Goal: Task Accomplishment & Management: Complete application form

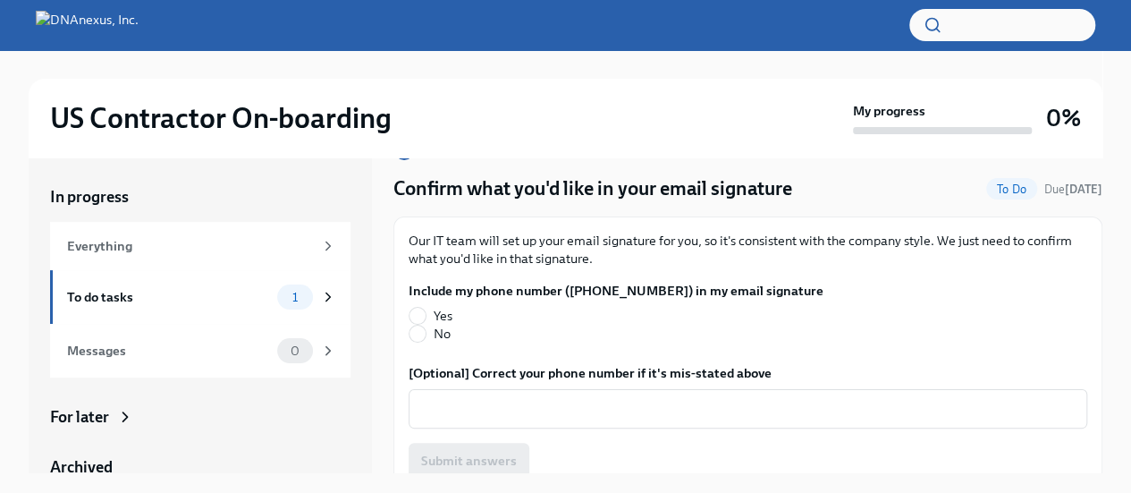
scroll to position [66, 0]
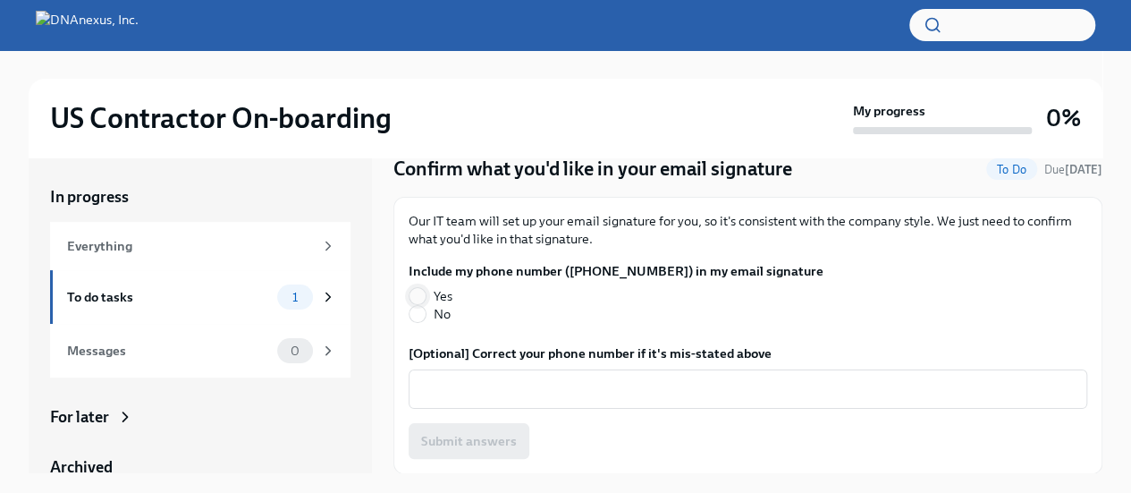
click at [417, 295] on input "Yes" at bounding box center [418, 296] width 16 height 16
radio input "true"
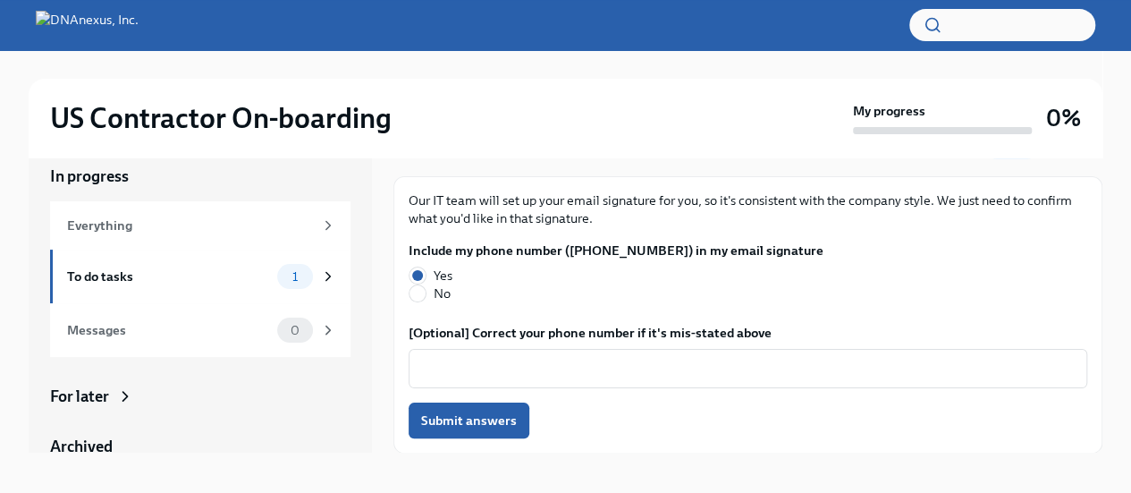
scroll to position [30, 0]
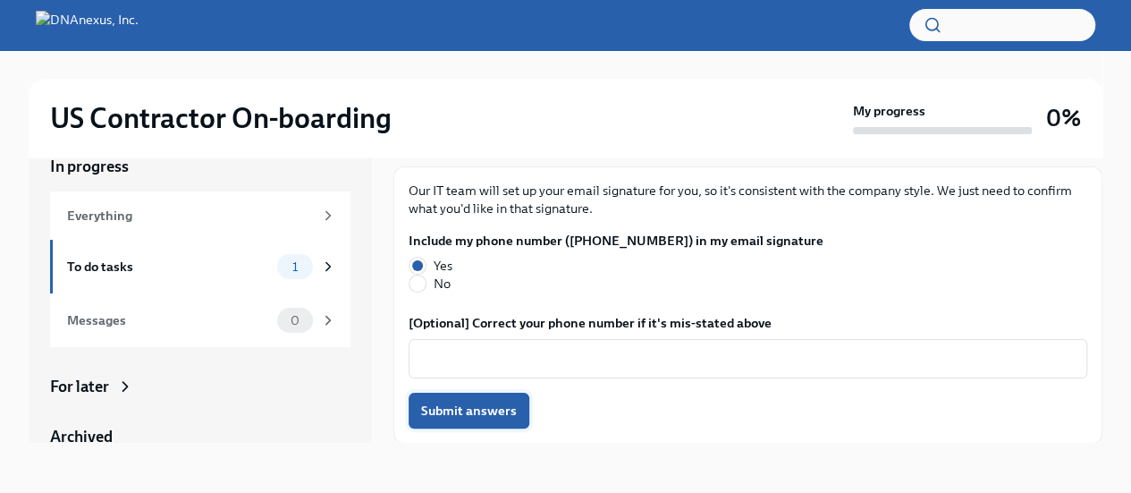
click at [454, 402] on span "Submit answers" at bounding box center [469, 411] width 96 height 18
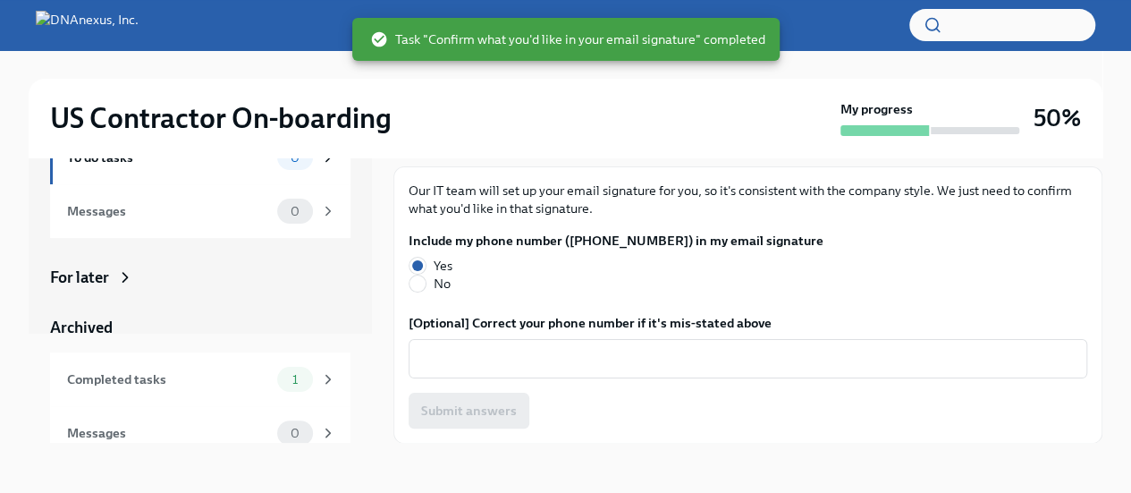
scroll to position [125, 0]
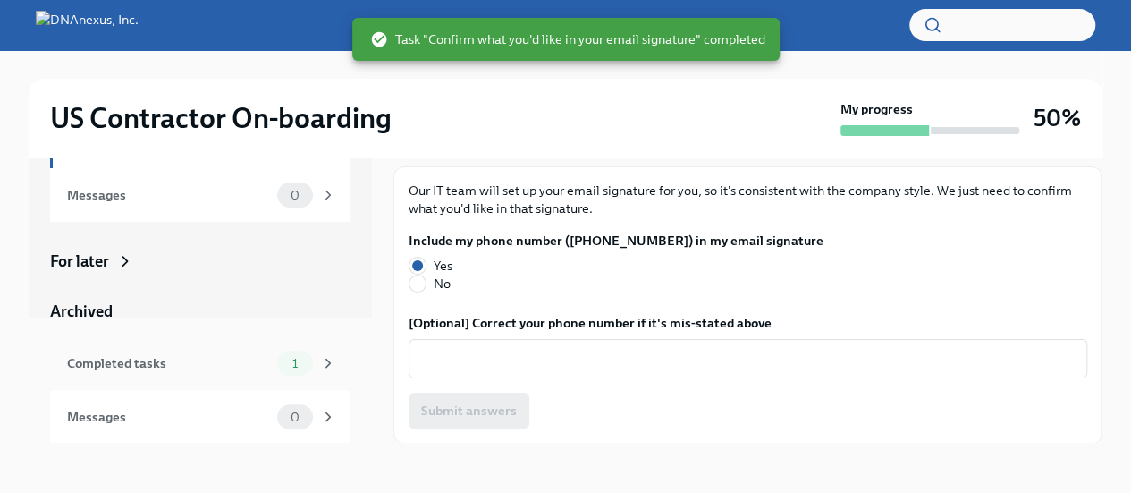
click at [191, 366] on div "Completed tasks" at bounding box center [168, 363] width 203 height 20
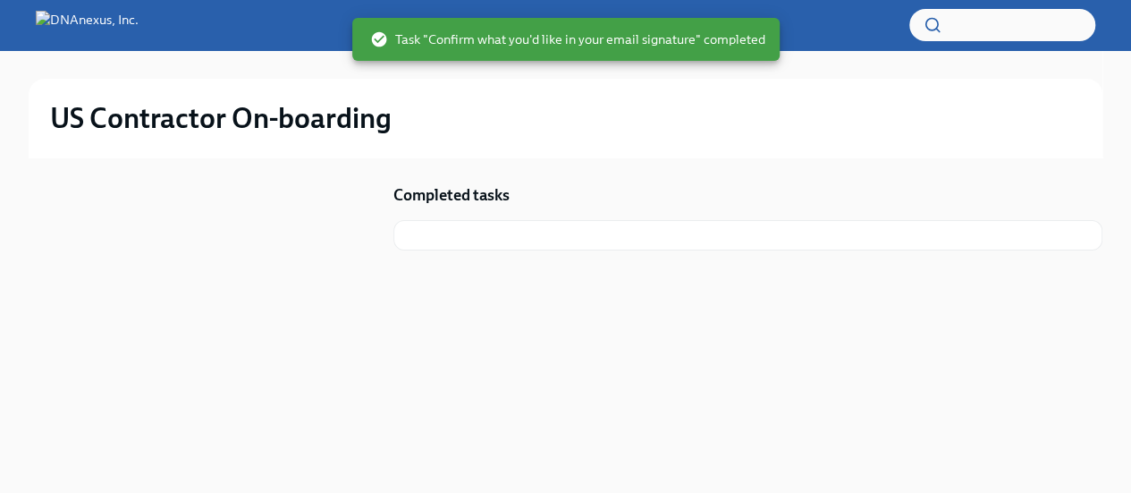
scroll to position [2, 0]
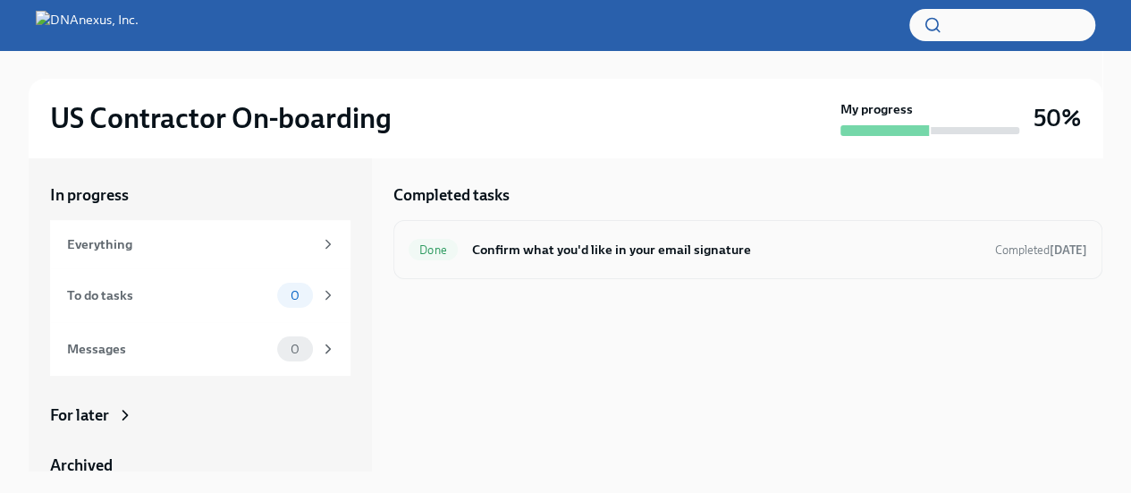
click at [596, 249] on h6 "Confirm what you'd like in your email signature" at bounding box center [726, 250] width 509 height 20
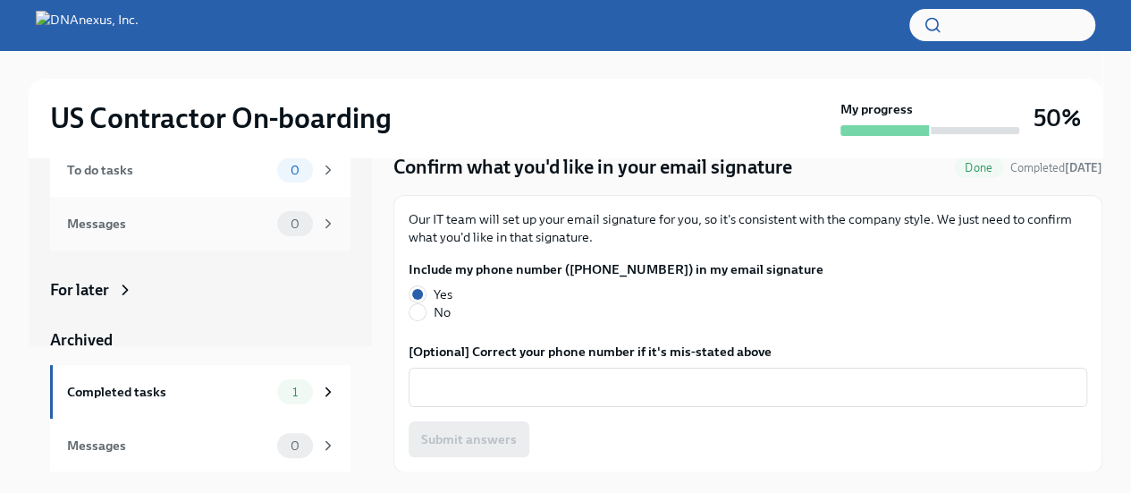
scroll to position [125, 0]
click at [108, 284] on div "For later" at bounding box center [79, 289] width 59 height 21
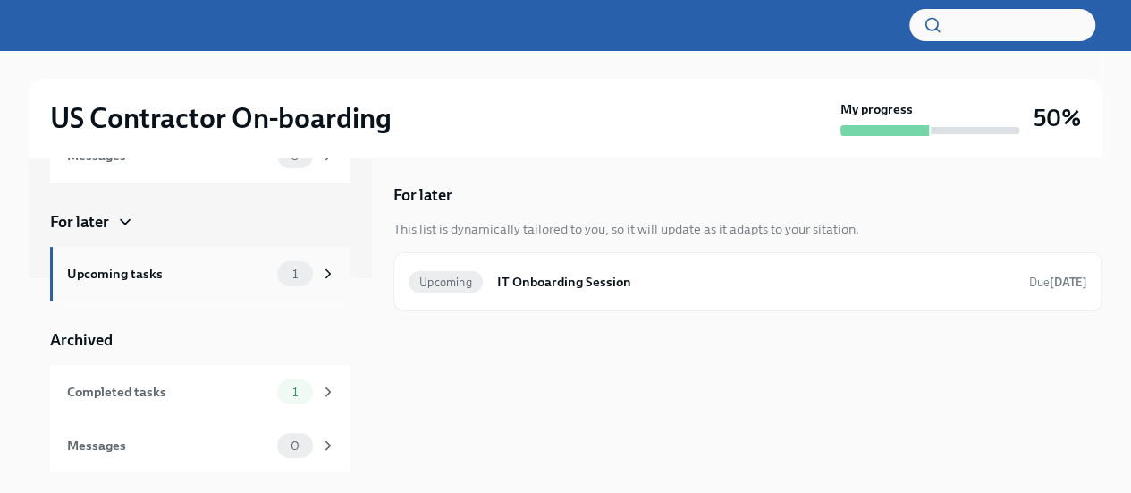
scroll to position [193, 0]
click at [150, 267] on div "Upcoming tasks" at bounding box center [168, 274] width 203 height 20
click at [288, 275] on span "1" at bounding box center [295, 273] width 27 height 13
click at [202, 396] on div "Completed tasks" at bounding box center [168, 392] width 203 height 20
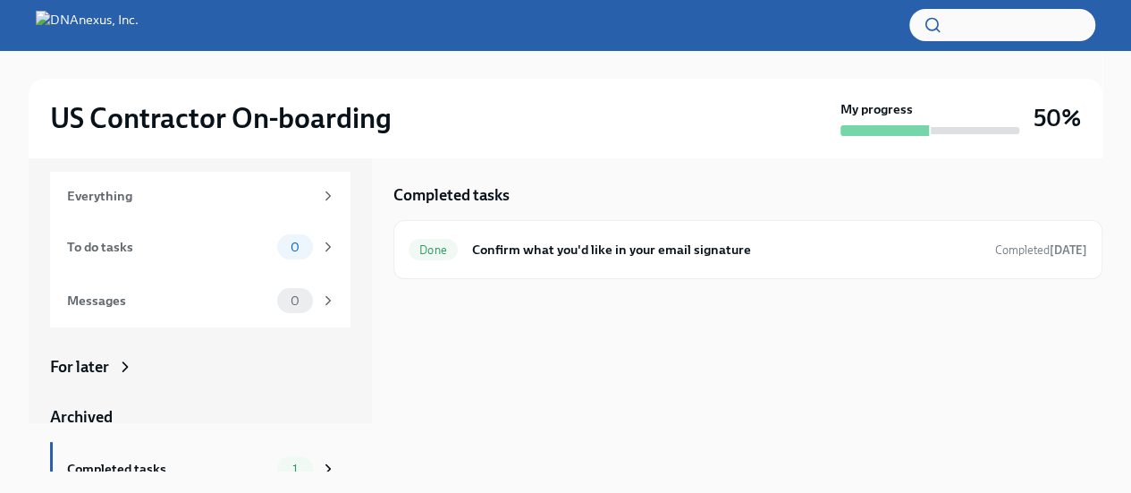
scroll to position [125, 0]
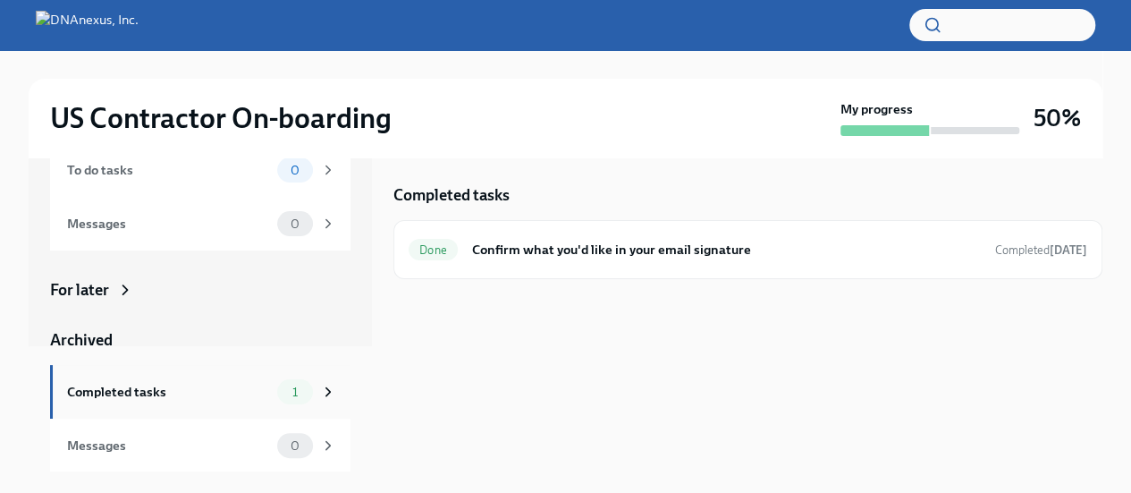
click at [143, 388] on div "Completed tasks" at bounding box center [168, 392] width 203 height 20
click at [953, 231] on div "Done Confirm what you'd like in your email signature Completed [DATE]" at bounding box center [748, 249] width 709 height 59
click at [102, 290] on div "For later" at bounding box center [79, 289] width 59 height 21
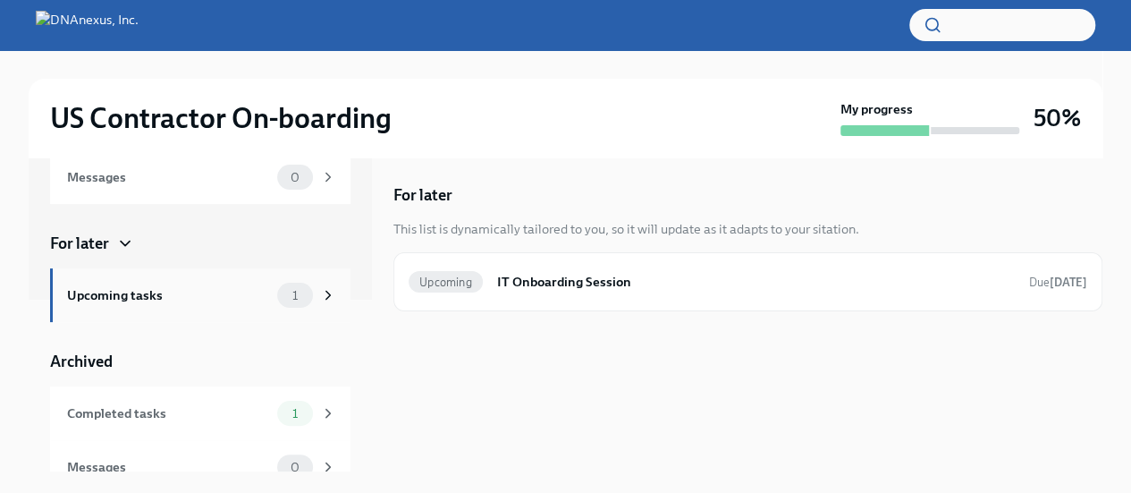
scroll to position [193, 0]
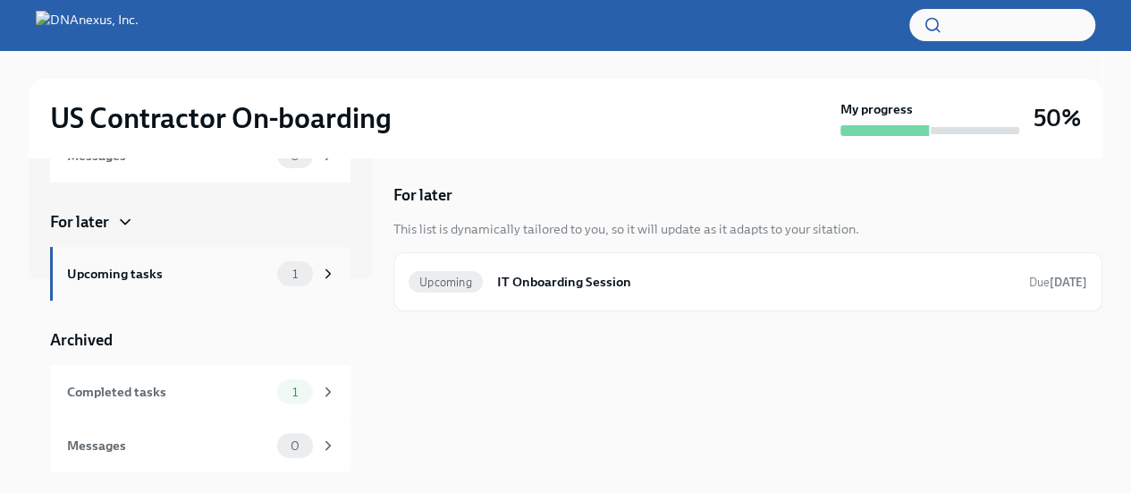
click at [225, 284] on div "Upcoming tasks 1" at bounding box center [201, 273] width 269 height 25
click at [565, 282] on h6 "IT Onboarding Session" at bounding box center [756, 282] width 518 height 20
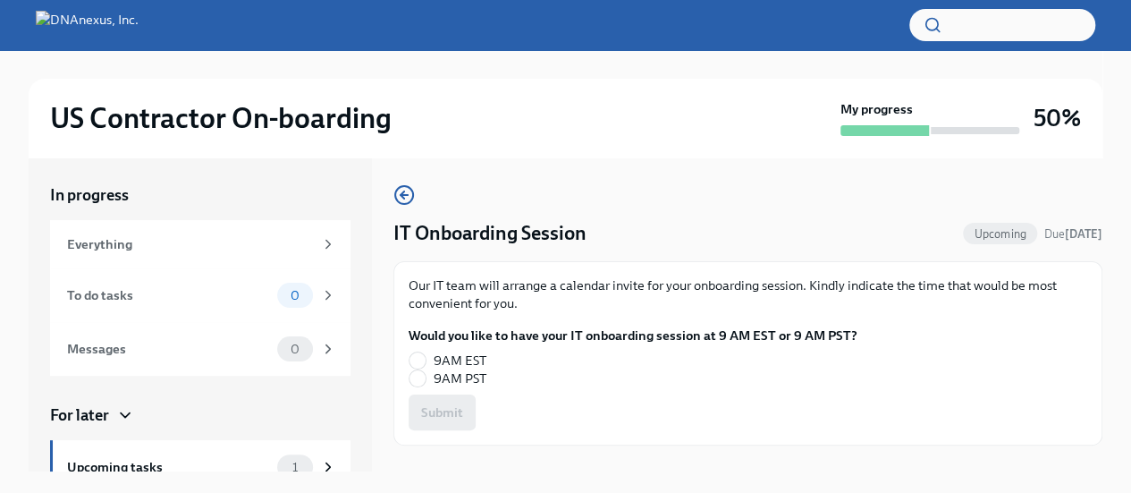
click at [449, 360] on span "9AM EST" at bounding box center [460, 360] width 53 height 18
click at [426, 360] on input "9AM EST" at bounding box center [418, 360] width 16 height 16
radio input "true"
click at [452, 407] on span "Submit" at bounding box center [442, 412] width 42 height 18
